Goal: Transaction & Acquisition: Purchase product/service

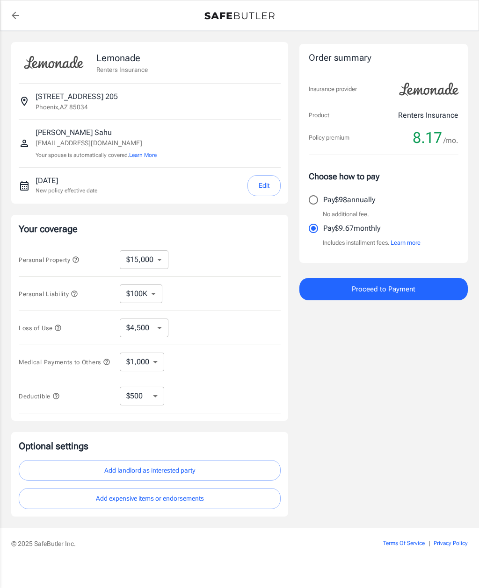
select select "15000"
select select "500"
click at [153, 261] on select "$10,000 $15,000 $20,000 $25,000 $30,000 $40,000 $50,000 $100K $150K $200K $250K" at bounding box center [144, 260] width 49 height 19
select select "40000"
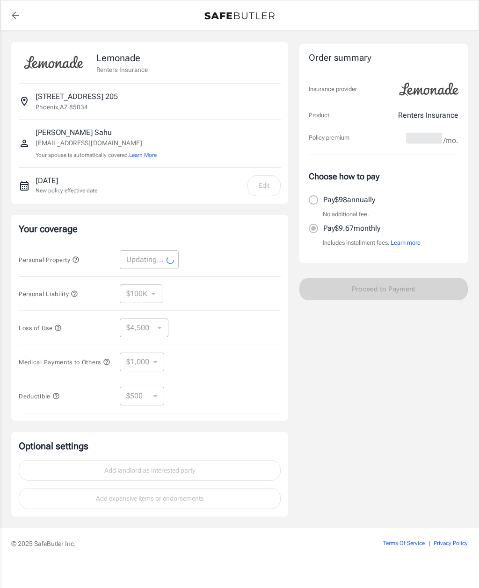
select select "40000"
select select "12000"
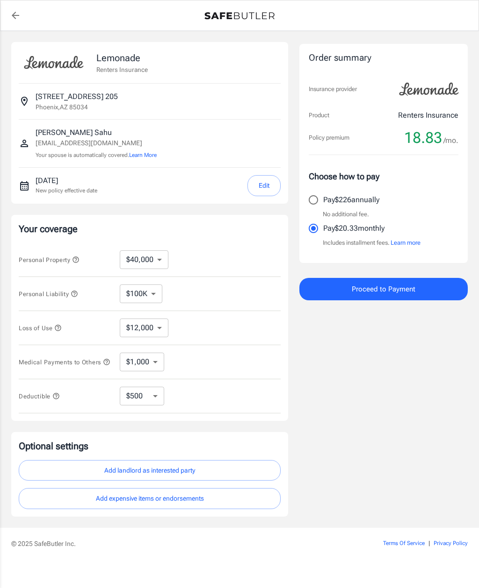
click at [160, 257] on select "$10,000 $15,000 $20,000 $25,000 $30,000 $40,000 $50,000 $100K $150K $200K $250K" at bounding box center [144, 260] width 49 height 19
select select "100000"
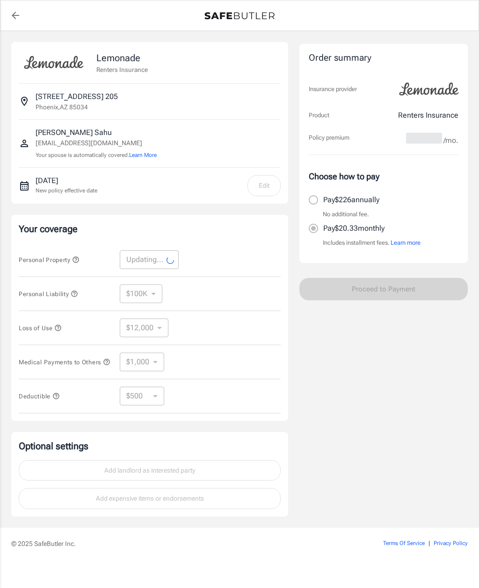
select select "100000"
select select "30000"
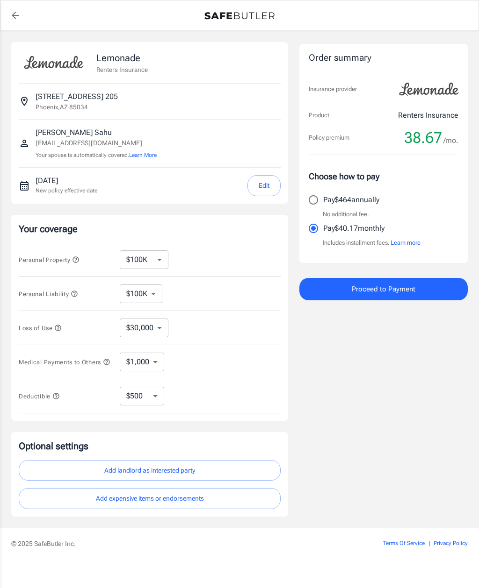
click at [150, 262] on select "$10,000 $15,000 $20,000 $25,000 $30,000 $40,000 $50,000 $100K $150K $200K $250K" at bounding box center [144, 260] width 49 height 19
select select "15000"
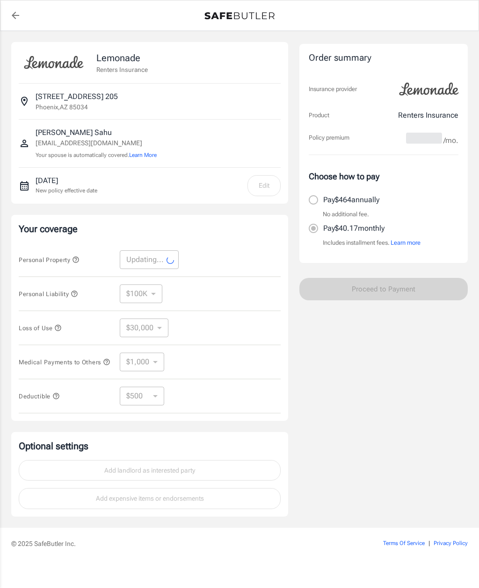
select select "15000"
select select "4500"
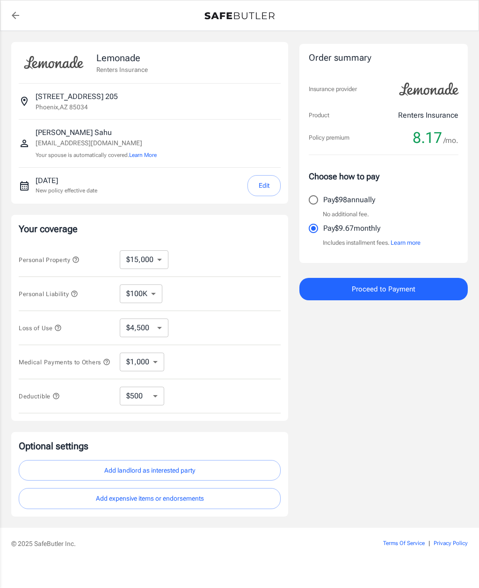
click at [156, 292] on select "$100K $200K $300K $400K $500K" at bounding box center [141, 294] width 43 height 19
click at [351, 198] on p "Pay $98 annually" at bounding box center [349, 199] width 52 height 11
click at [323, 198] on input "Pay $98 annually" at bounding box center [313, 200] width 20 height 20
radio input "true"
click at [15, 12] on icon "back to quotes" at bounding box center [15, 15] width 7 height 7
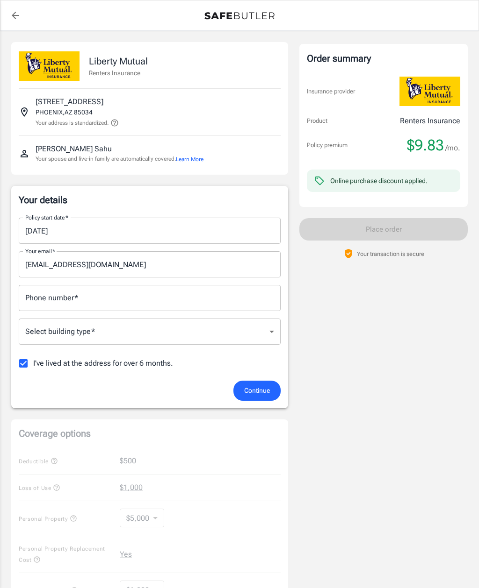
click at [153, 359] on span "I've lived at the address for over 6 months." at bounding box center [103, 363] width 140 height 11
click at [33, 359] on input "I've lived at the address for over 6 months." at bounding box center [24, 364] width 20 height 20
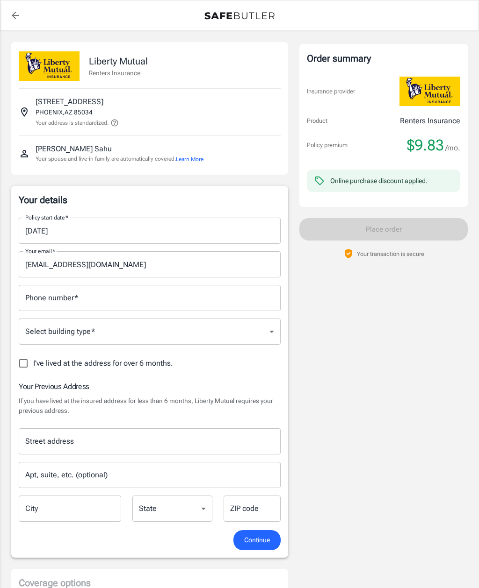
click at [157, 357] on label "I've lived at the address for over 6 months." at bounding box center [93, 364] width 159 height 20
click at [33, 357] on input "I've lived at the address for over 6 months." at bounding box center [24, 364] width 20 height 20
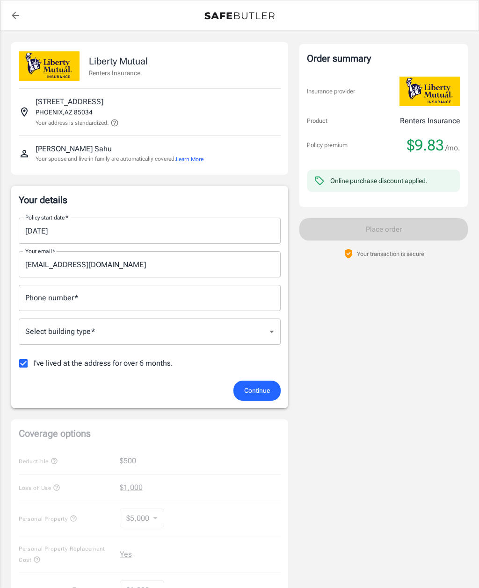
click at [149, 356] on label "I've lived at the address for over 6 months." at bounding box center [93, 364] width 159 height 20
click at [33, 356] on input "I've lived at the address for over 6 months." at bounding box center [24, 364] width 20 height 20
checkbox input "false"
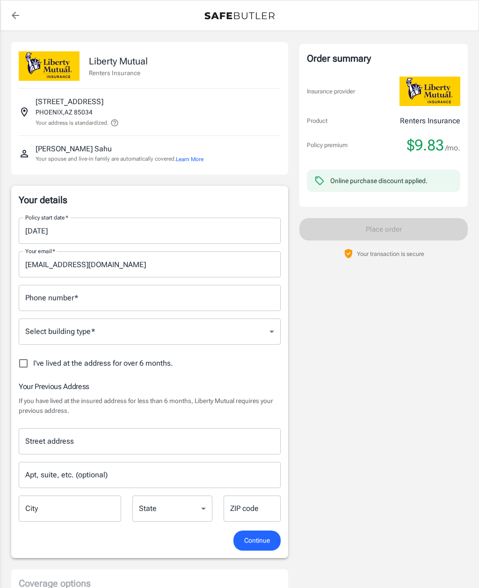
scroll to position [17, 0]
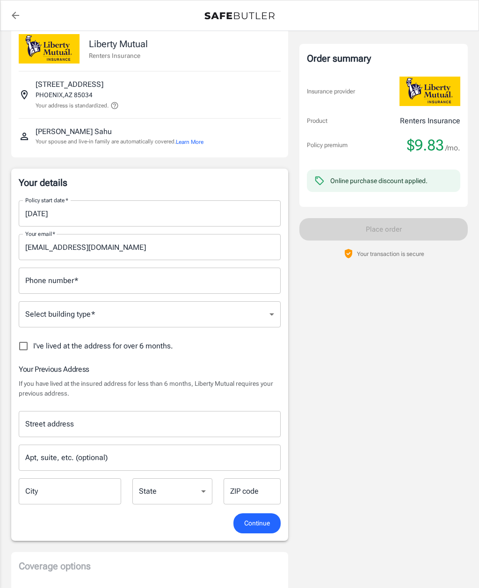
click at [189, 278] on input "Phone number   *" at bounding box center [150, 281] width 262 height 26
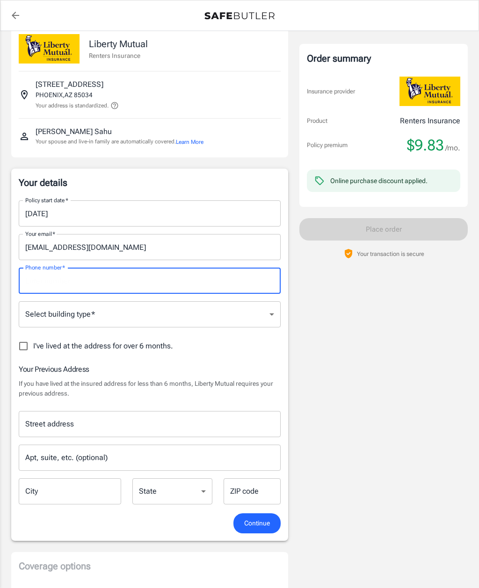
scroll to position [17, 0]
type input "240"
click at [18, 15] on icon "back to quotes" at bounding box center [15, 15] width 7 height 7
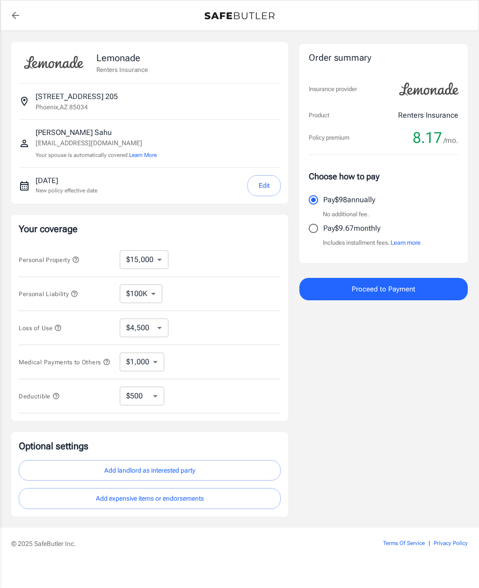
select select "15000"
select select "500"
click at [264, 182] on button "Edit" at bounding box center [263, 185] width 33 height 21
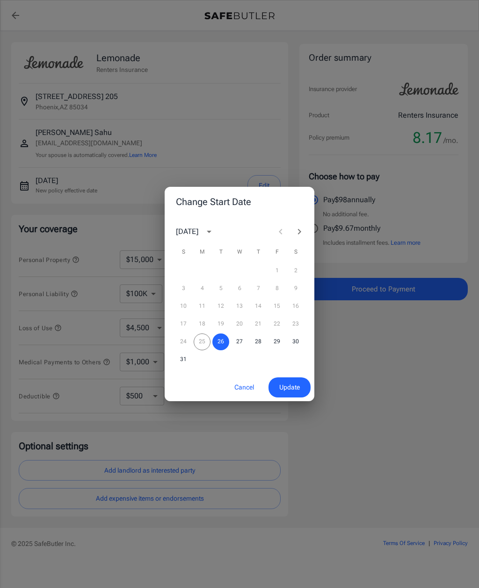
click at [207, 342] on div "24 25 26 27 28 29 30" at bounding box center [240, 342] width 150 height 17
click at [244, 391] on button "Cancel" at bounding box center [243, 388] width 41 height 20
